Goal: Navigation & Orientation: Find specific page/section

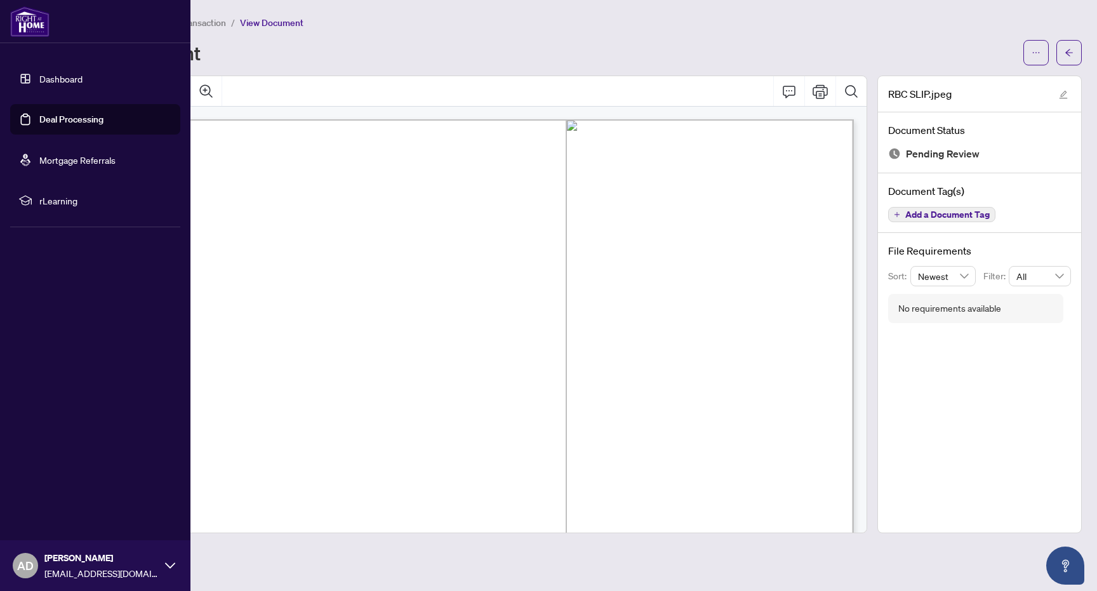
click at [44, 78] on link "Dashboard" at bounding box center [60, 78] width 43 height 11
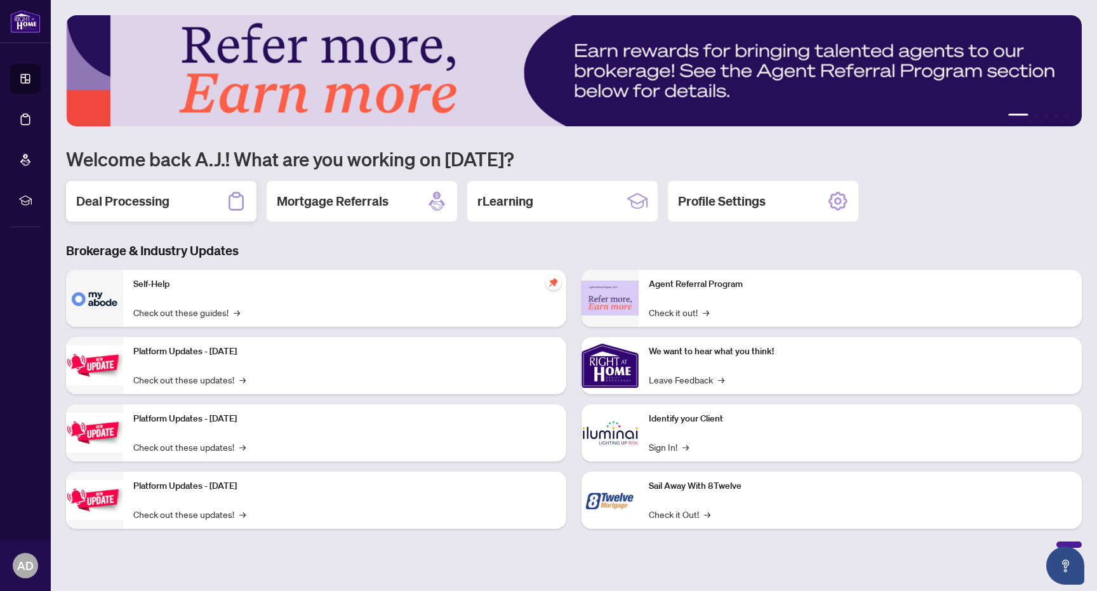
click at [167, 196] on h2 "Deal Processing" at bounding box center [122, 201] width 93 height 18
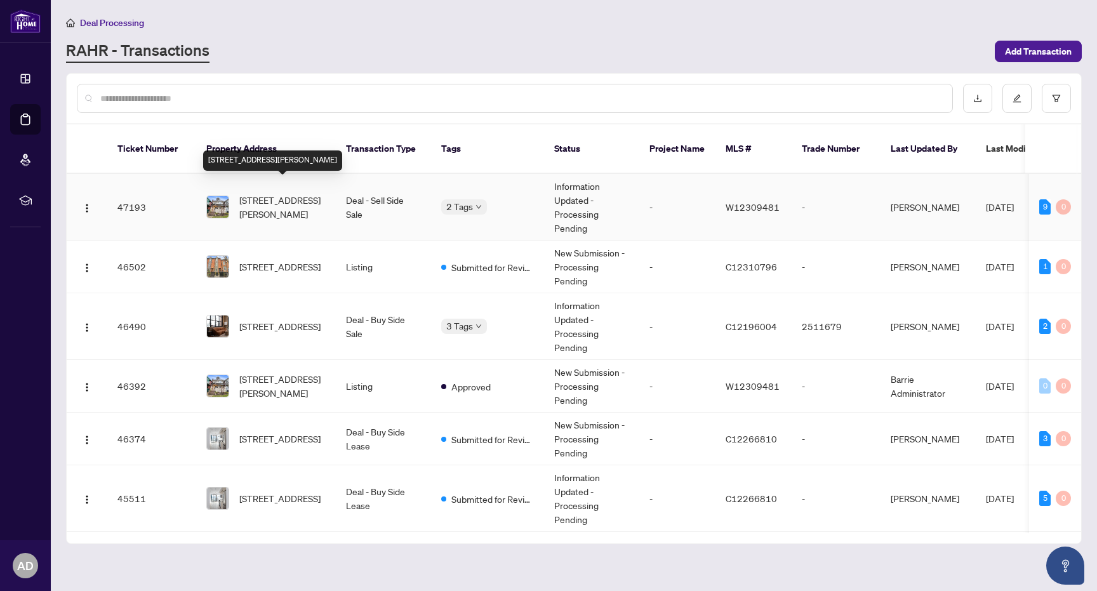
click at [272, 206] on span "[STREET_ADDRESS][PERSON_NAME]" at bounding box center [282, 207] width 86 height 28
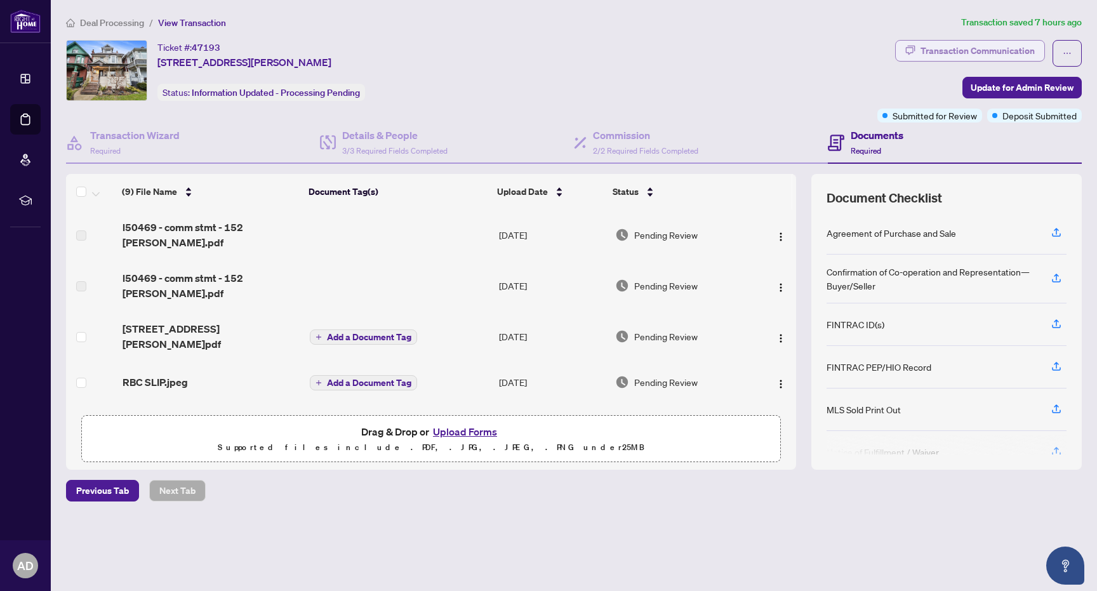
click at [974, 52] on div "Transaction Communication" at bounding box center [977, 51] width 114 height 20
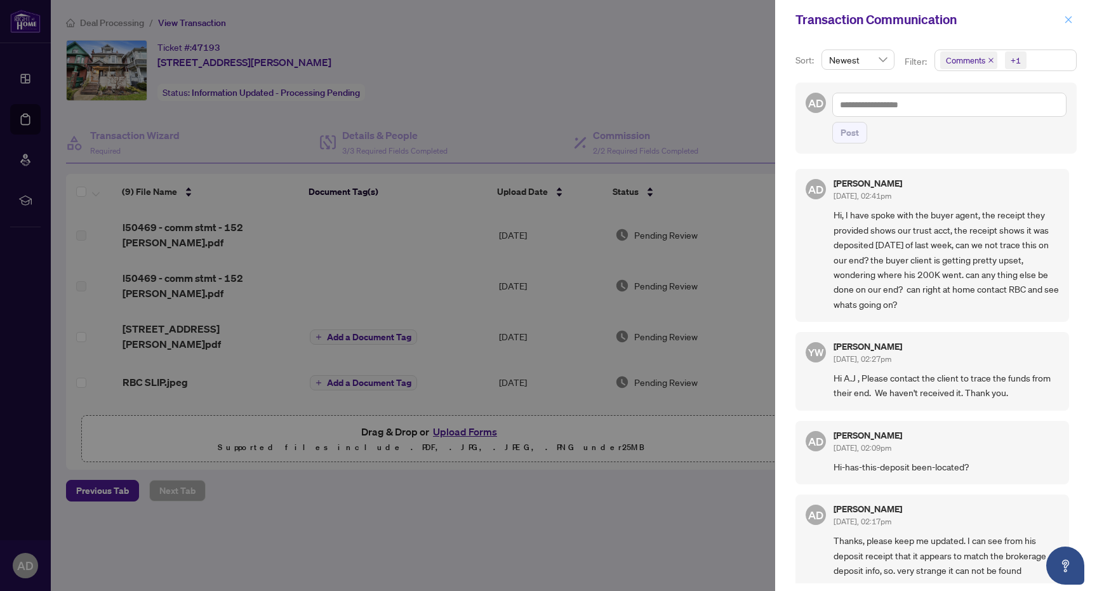
click at [1068, 19] on icon "close" at bounding box center [1068, 19] width 9 height 9
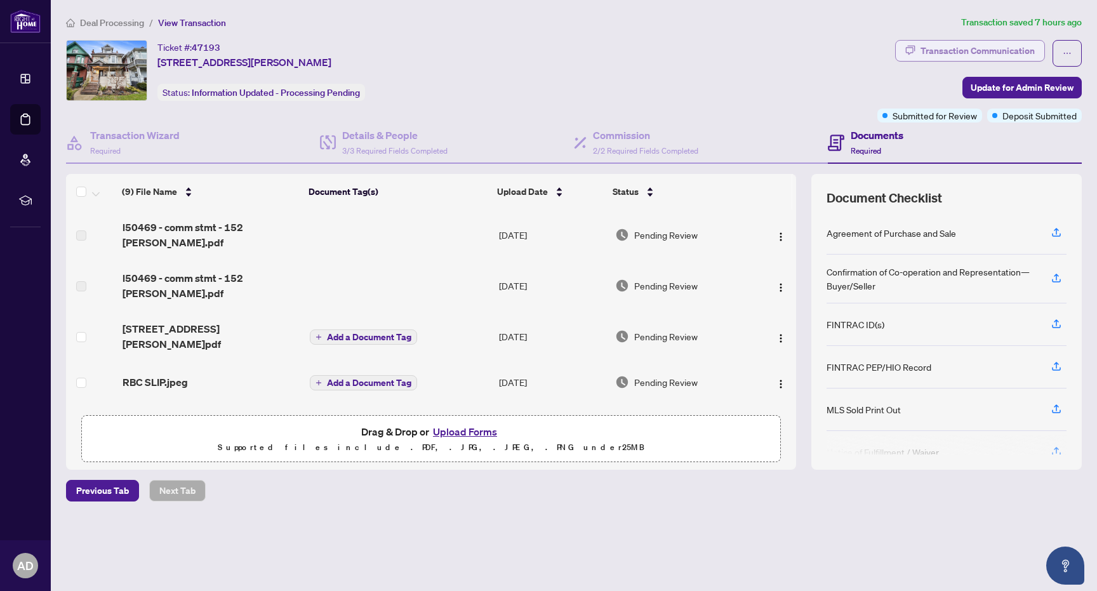
click at [984, 45] on div "Transaction Communication" at bounding box center [977, 51] width 114 height 20
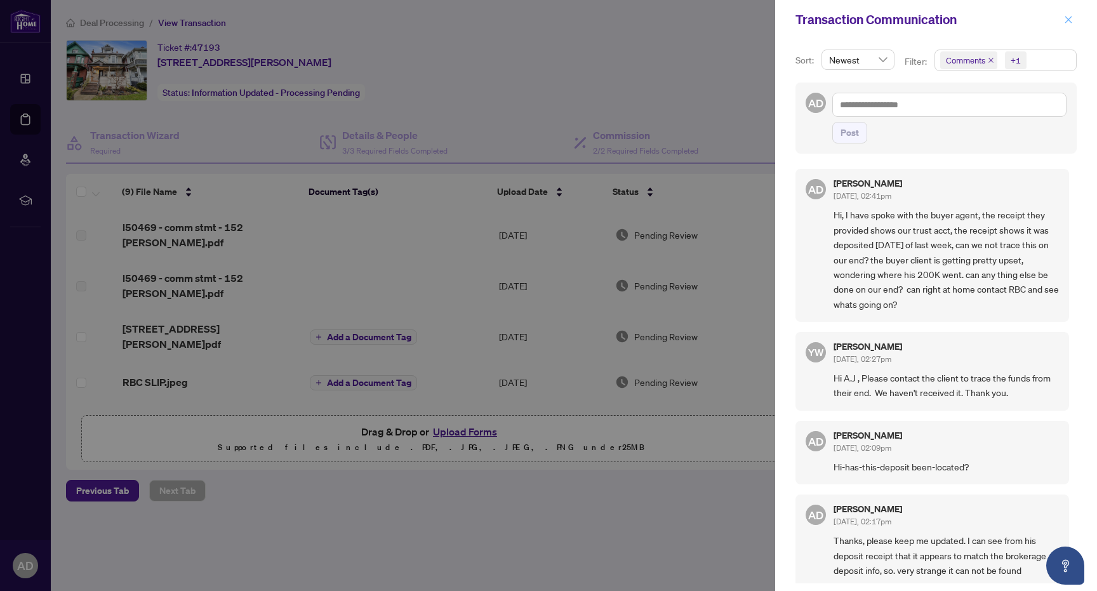
click at [1062, 17] on button "button" at bounding box center [1068, 19] width 17 height 15
